Goal: Information Seeking & Learning: Learn about a topic

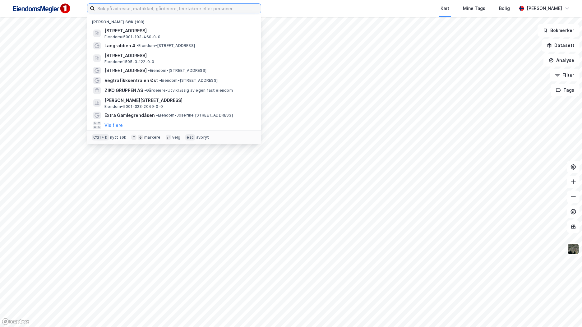
click at [129, 6] on input at bounding box center [178, 8] width 166 height 9
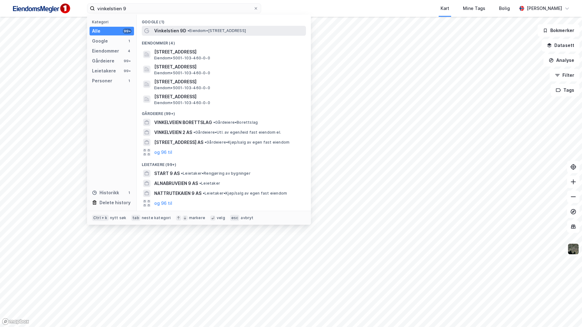
click at [185, 33] on span "Vinkelstien 9D" at bounding box center [170, 30] width 32 height 7
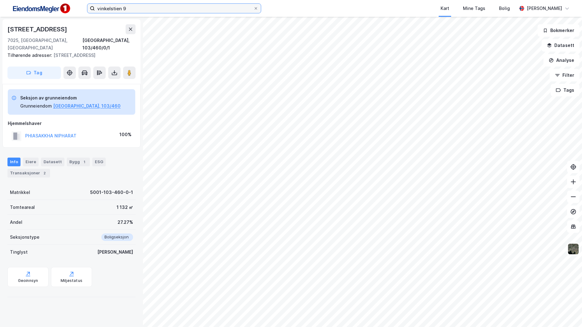
click at [137, 7] on input "vinkelstien 9" at bounding box center [174, 8] width 158 height 9
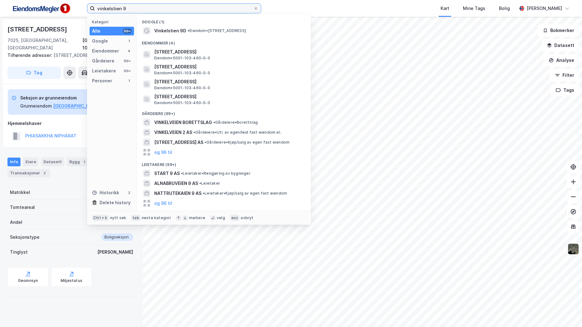
click at [137, 7] on input "vinkelstien 9" at bounding box center [174, 8] width 158 height 9
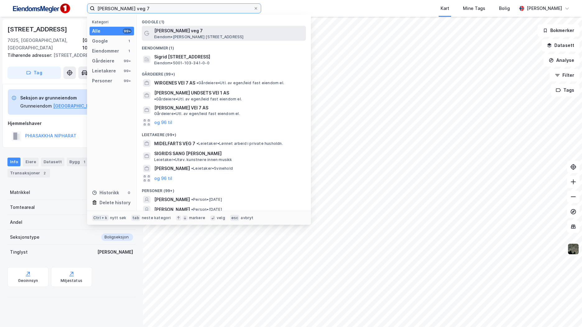
type input "sigrid johansens veg 7"
click at [238, 34] on span "[PERSON_NAME] veg 7" at bounding box center [228, 30] width 149 height 7
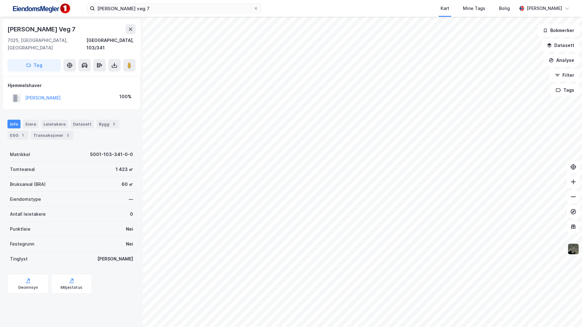
click at [80, 30] on div "Sigrid Johansens Veg 7" at bounding box center [71, 29] width 128 height 10
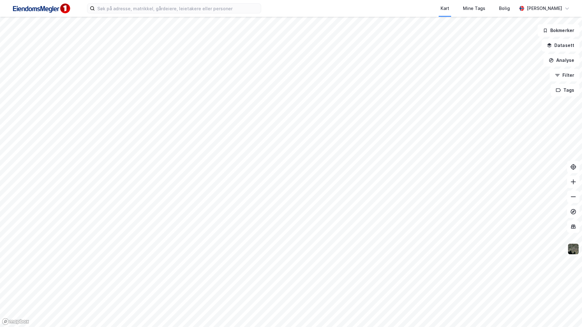
click at [149, 13] on div "Kart Mine Tags Bolig Mathias Aksnes" at bounding box center [291, 8] width 582 height 17
click at [150, 11] on input at bounding box center [178, 8] width 166 height 9
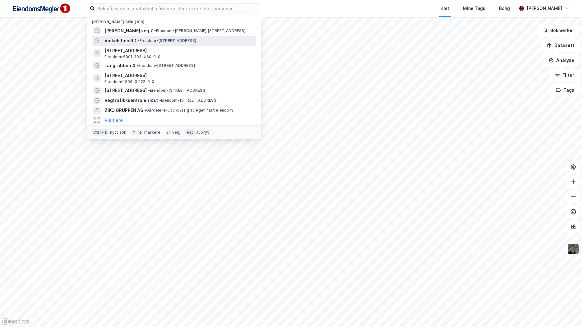
click at [151, 39] on span "• Eiendom • Vinkelstien 9D, 7025 Trondheim" at bounding box center [167, 40] width 58 height 5
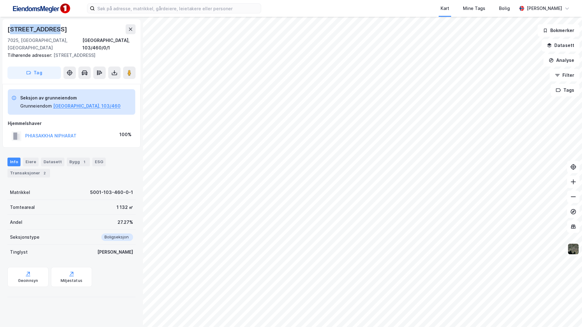
drag, startPoint x: 60, startPoint y: 29, endPoint x: 10, endPoint y: 34, distance: 50.0
click at [10, 33] on div "Vinkelstien 9a" at bounding box center [71, 29] width 128 height 10
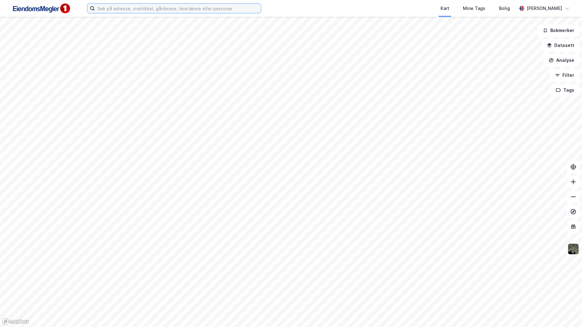
click at [179, 7] on input at bounding box center [178, 8] width 166 height 9
paste input "Navn Aksjetype [PERSON_NAME] Gruppen AS"
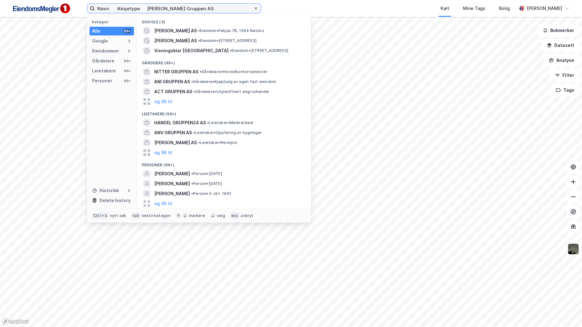
type input "Navn Aksjetype [PERSON_NAME] Gruppen AS"
click at [255, 9] on icon at bounding box center [256, 9] width 4 height 4
click at [253, 9] on input "Navn Aksjetype [PERSON_NAME] Gruppen AS" at bounding box center [174, 8] width 158 height 9
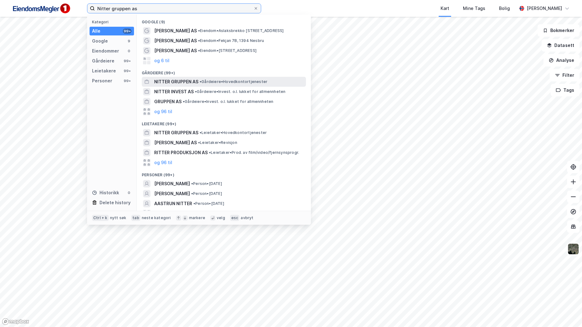
type input "Nitter gruppen as"
click at [228, 82] on span "• Gårdeiere • Hovedkontortjenester" at bounding box center [233, 81] width 68 height 5
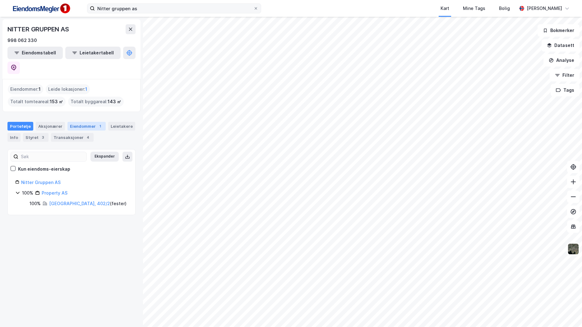
click at [74, 122] on div "Eiendommer 1" at bounding box center [86, 126] width 38 height 9
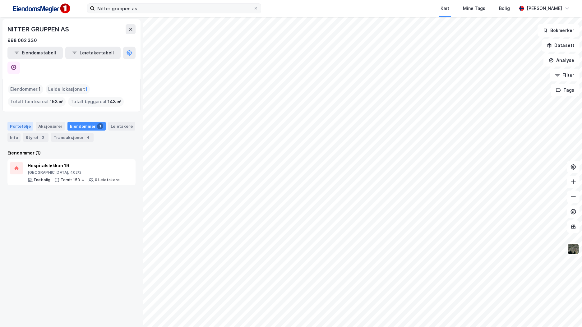
click at [19, 122] on div "Portefølje" at bounding box center [20, 126] width 26 height 9
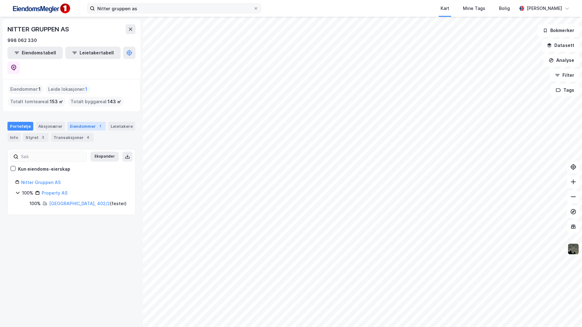
click at [89, 122] on div "Eiendommer 1" at bounding box center [86, 126] width 38 height 9
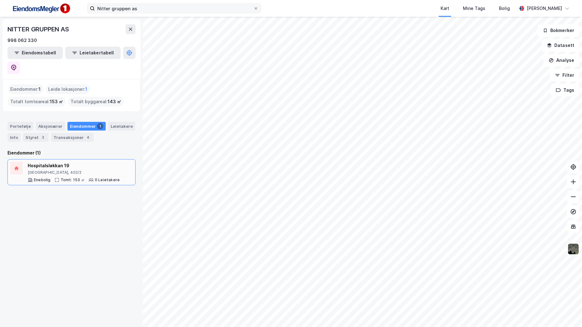
click at [81, 162] on div "Hospitalsløkkan 19" at bounding box center [74, 165] width 92 height 7
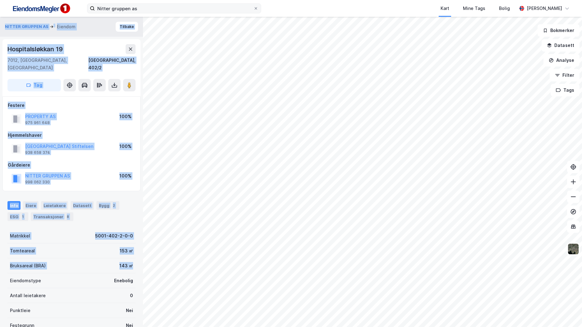
drag, startPoint x: 130, startPoint y: 257, endPoint x: -1, endPoint y: 218, distance: 136.8
click at [0, 218] on html "Nitter gruppen as Kart Mine Tags Bolig [PERSON_NAME] GRUPPEN AS Eiendom [GEOGRA…" at bounding box center [291, 163] width 582 height 327
click at [88, 173] on div "NITTER GRUPPEN AS 998 062 330 100%" at bounding box center [71, 178] width 127 height 15
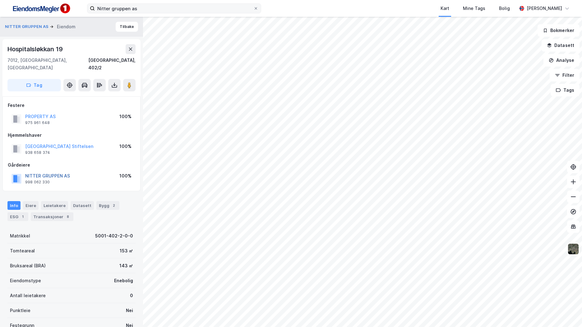
click at [0, 0] on button "NITTER GRUPPEN AS" at bounding box center [0, 0] width 0 height 0
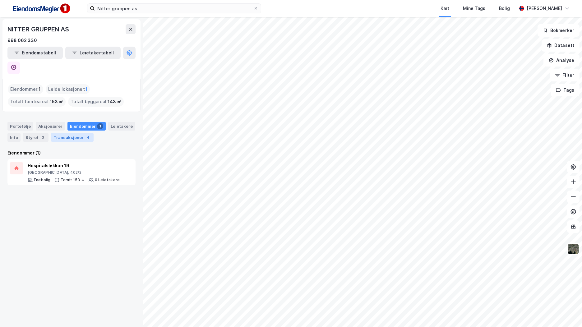
click at [57, 133] on div "Transaksjoner 4" at bounding box center [72, 137] width 43 height 9
